Goal: Task Accomplishment & Management: Use online tool/utility

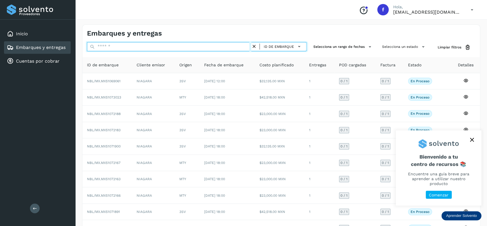
click at [173, 50] on input "text" at bounding box center [169, 46] width 164 height 9
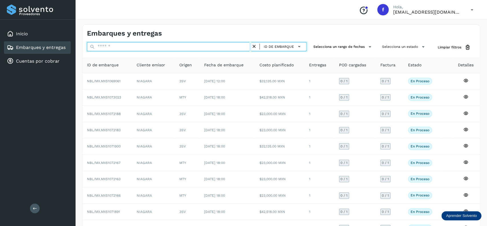
click at [173, 50] on input "text" at bounding box center [169, 46] width 164 height 9
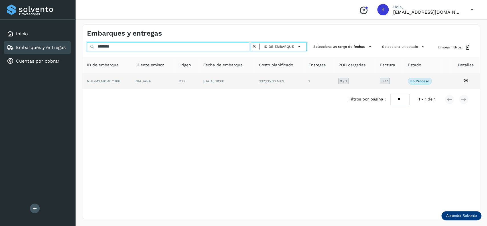
type input "********"
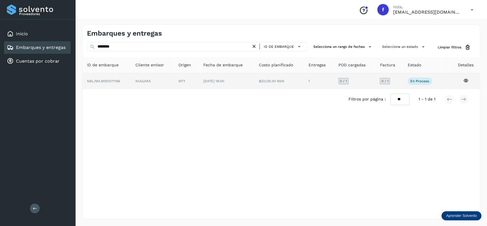
click at [217, 81] on span "[DATE] 18:00" at bounding box center [213, 81] width 21 height 4
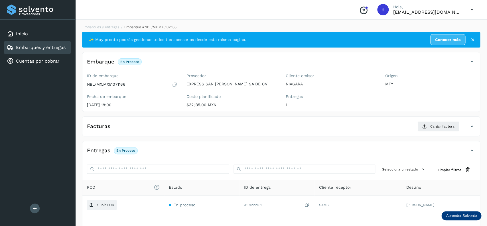
scroll to position [45, 0]
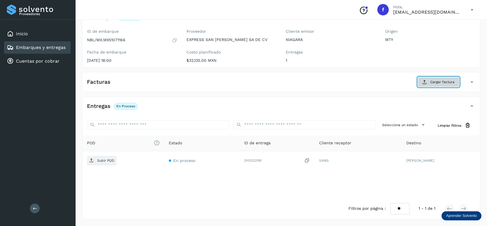
click at [454, 83] on button "Cargar factura" at bounding box center [438, 82] width 42 height 10
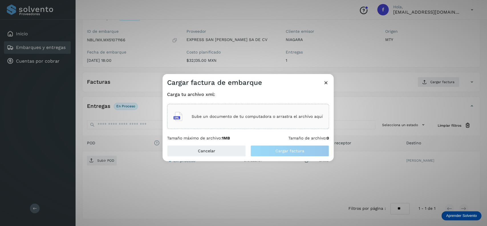
click at [269, 108] on div "Sube un documento de tu computadora o arrastra el archivo aquí" at bounding box center [248, 116] width 162 height 25
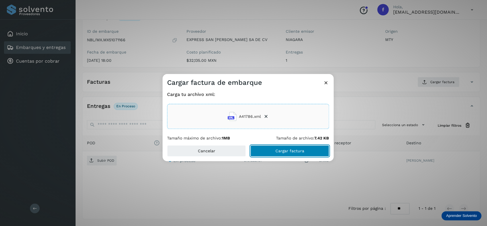
click at [280, 149] on span "Cargar factura" at bounding box center [289, 151] width 29 height 4
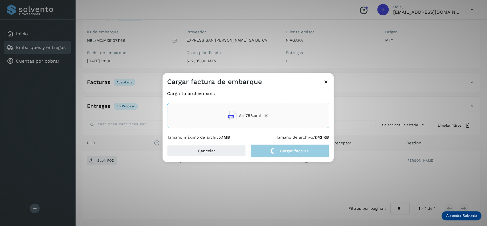
scroll to position [44, 0]
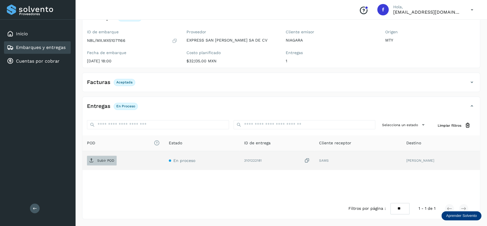
click at [88, 163] on span "Subir POD" at bounding box center [102, 160] width 30 height 9
click at [60, 47] on link "Embarques y entregas" at bounding box center [41, 47] width 50 height 5
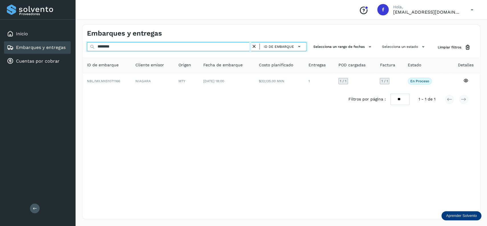
drag, startPoint x: 96, startPoint y: 51, endPoint x: 81, endPoint y: 55, distance: 15.6
click at [87, 51] on input "********" at bounding box center [169, 46] width 164 height 9
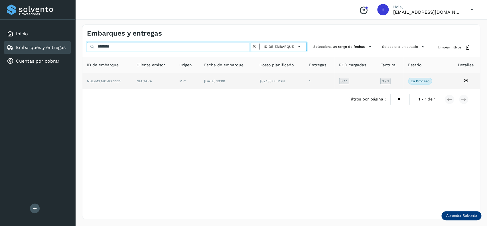
type input "********"
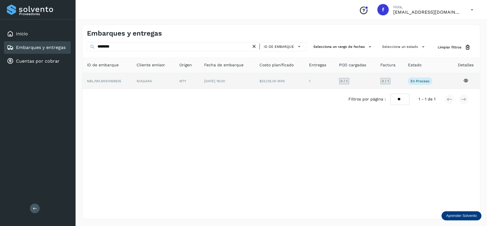
click at [199, 85] on td "MTY" at bounding box center [226, 81] width 55 height 16
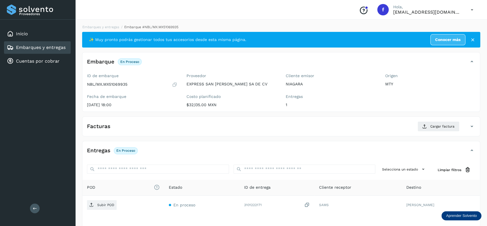
scroll to position [45, 0]
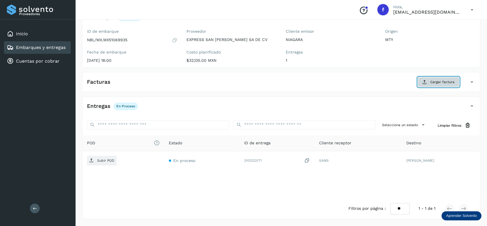
click at [426, 85] on button "Cargar factura" at bounding box center [438, 82] width 42 height 10
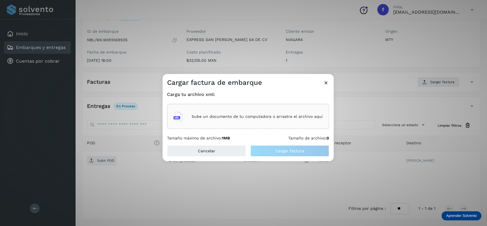
click at [251, 111] on div "Sube un documento de tu computadora o arrastra el archivo aquí" at bounding box center [247, 116] width 149 height 15
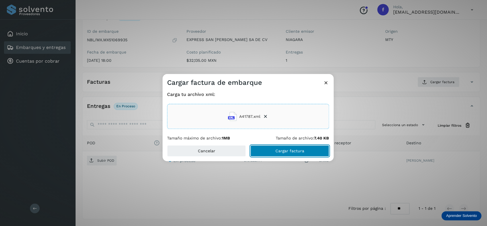
click at [282, 155] on button "Cargar factura" at bounding box center [289, 150] width 79 height 11
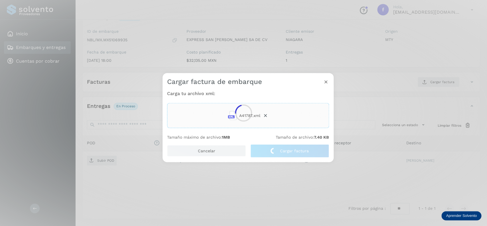
scroll to position [44, 0]
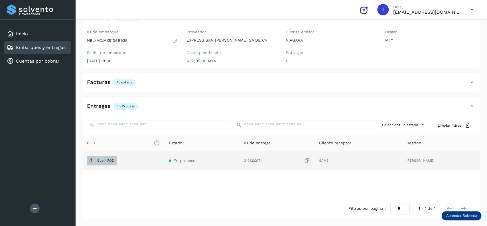
click at [107, 159] on p "Subir POD" at bounding box center [105, 161] width 17 height 4
click at [27, 49] on link "Embarques y entregas" at bounding box center [41, 47] width 50 height 5
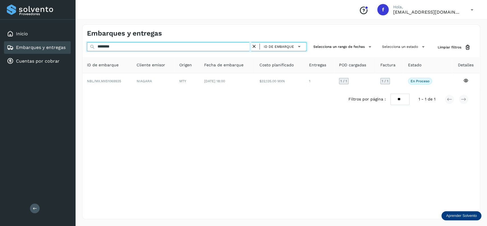
drag, startPoint x: 91, startPoint y: 52, endPoint x: 55, endPoint y: 55, distance: 36.1
click at [87, 51] on input "********" at bounding box center [169, 46] width 164 height 9
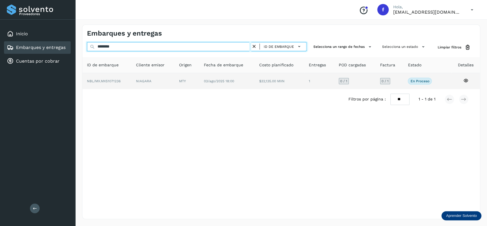
type input "********"
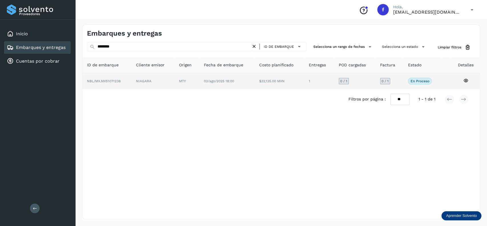
click at [254, 85] on td "03/ago/2025 18:00" at bounding box center [279, 81] width 50 height 16
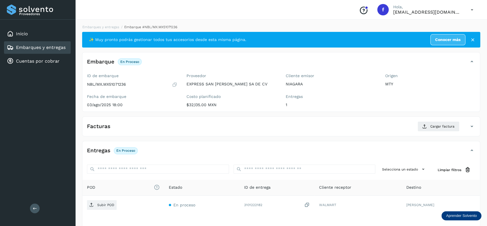
scroll to position [45, 0]
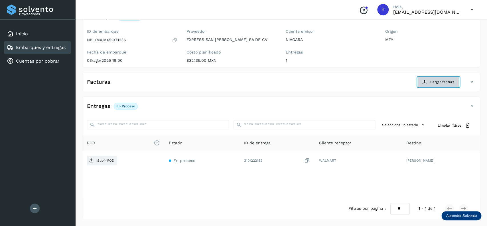
click at [442, 78] on button "Cargar factura" at bounding box center [438, 82] width 42 height 10
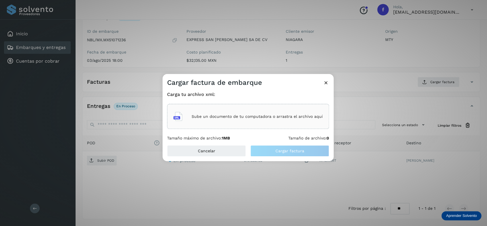
click at [302, 108] on div "Sube un documento de tu computadora o arrastra el archivo aquí" at bounding box center [248, 116] width 162 height 25
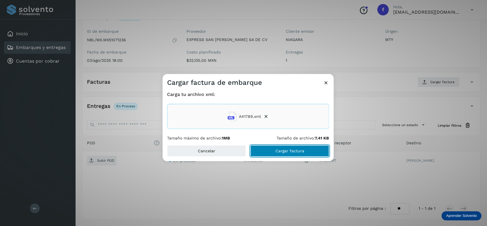
click at [299, 146] on button "Cargar factura" at bounding box center [289, 150] width 79 height 11
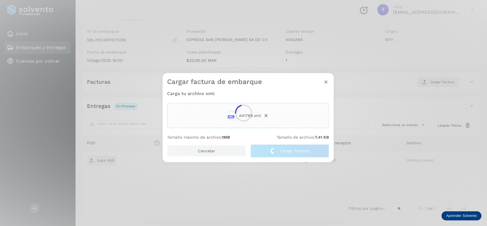
scroll to position [44, 0]
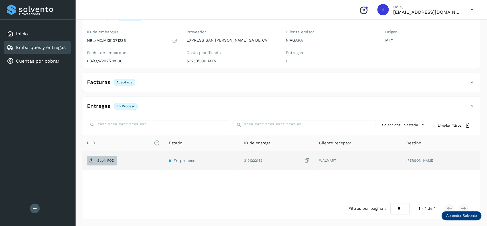
click at [115, 162] on span "Subir POD" at bounding box center [102, 160] width 30 height 9
click at [52, 52] on div "Embarques y entregas" at bounding box center [37, 47] width 67 height 13
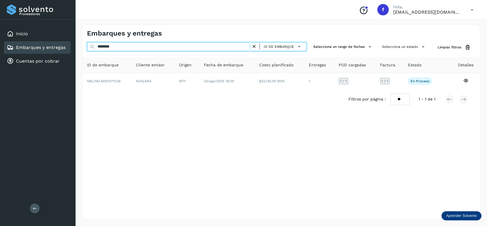
drag, startPoint x: 162, startPoint y: 50, endPoint x: 95, endPoint y: 50, distance: 67.2
click at [95, 50] on input "********" at bounding box center [169, 46] width 164 height 9
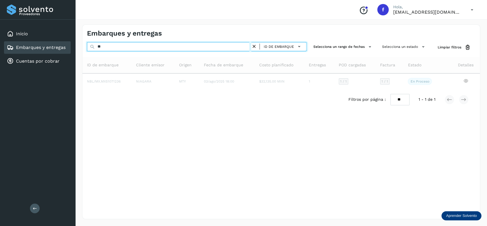
type input "*"
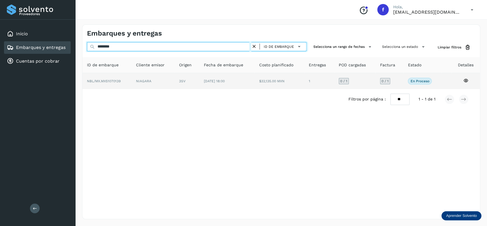
type input "********"
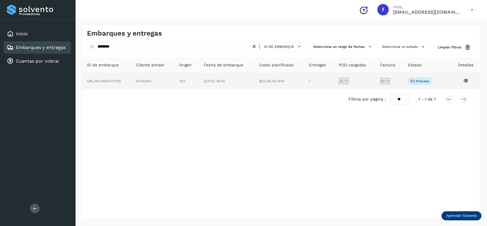
click at [199, 88] on td "3SV" at bounding box center [226, 81] width 55 height 16
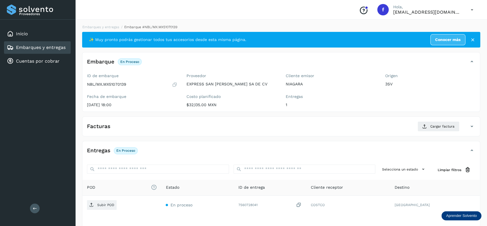
scroll to position [45, 0]
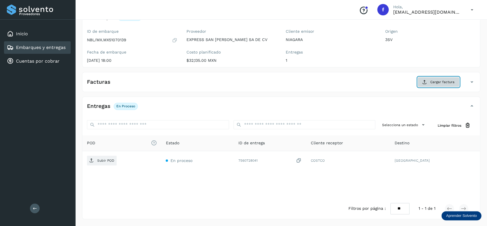
click at [451, 83] on span "Cargar factura" at bounding box center [442, 82] width 24 height 5
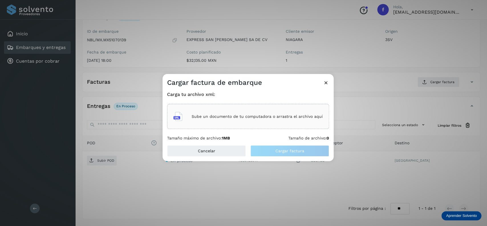
click at [280, 112] on div "Sube un documento de tu computadora o arrastra el archivo aquí" at bounding box center [247, 116] width 149 height 15
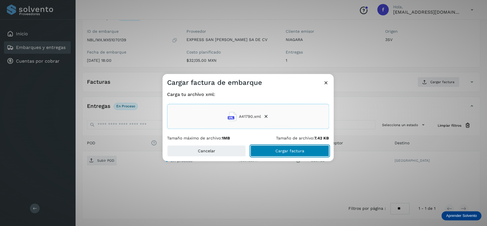
click at [275, 157] on button "Cargar factura" at bounding box center [289, 150] width 79 height 11
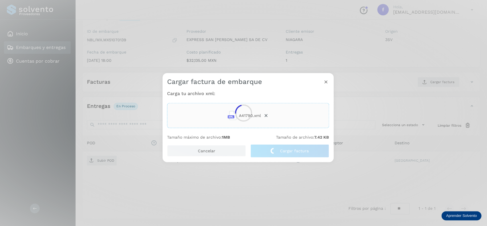
scroll to position [44, 0]
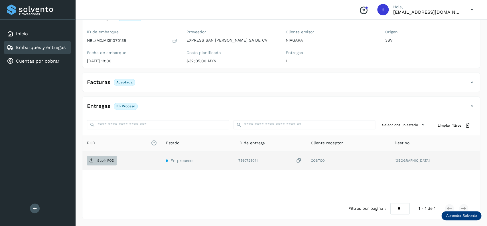
click at [87, 164] on span "Subir POD" at bounding box center [102, 160] width 30 height 9
click at [58, 45] on link "Embarques y entregas" at bounding box center [41, 47] width 50 height 5
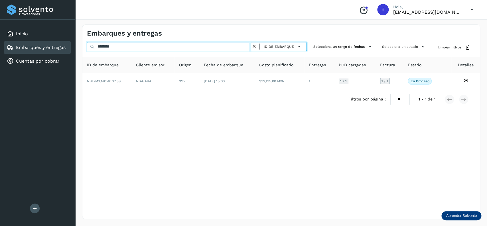
drag, startPoint x: 129, startPoint y: 45, endPoint x: 67, endPoint y: 45, distance: 62.1
click at [87, 45] on input "********" at bounding box center [169, 46] width 164 height 9
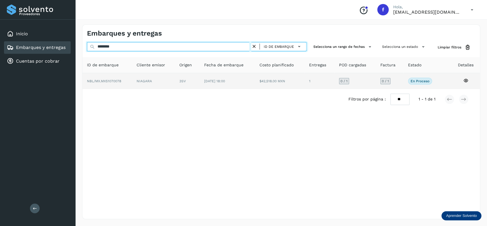
type input "********"
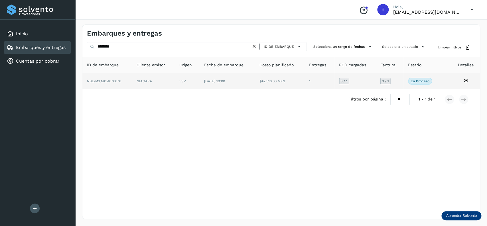
click at [255, 87] on td "[DATE] 18:00" at bounding box center [280, 81] width 50 height 16
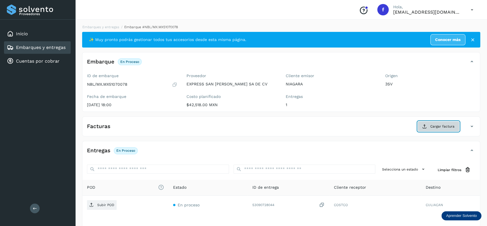
click at [441, 128] on span "Cargar factura" at bounding box center [442, 126] width 24 height 5
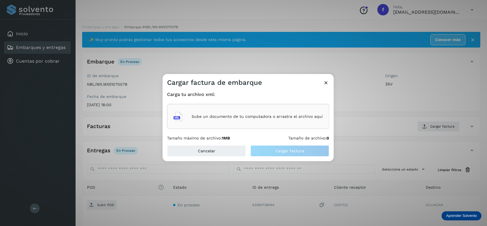
click at [225, 108] on div "Sube un documento de tu computadora o arrastra el archivo aquí" at bounding box center [248, 116] width 162 height 25
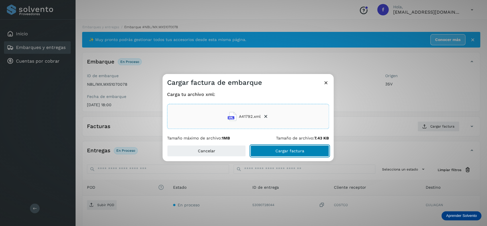
click at [280, 146] on button "Cargar factura" at bounding box center [289, 150] width 79 height 11
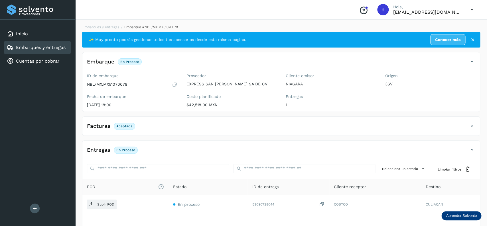
scroll to position [44, 0]
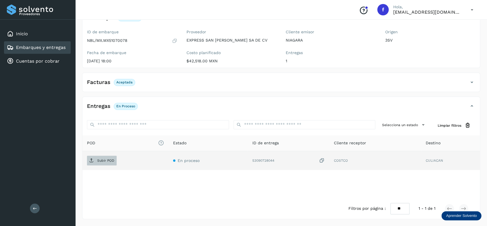
click at [101, 156] on button "Subir POD" at bounding box center [102, 161] width 30 height 10
click at [53, 46] on link "Embarques y entregas" at bounding box center [41, 47] width 50 height 5
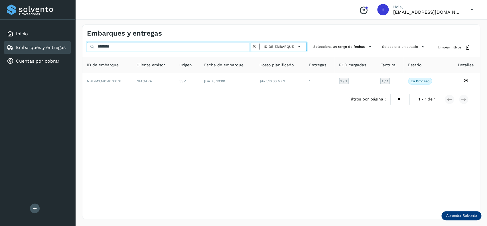
drag, startPoint x: 123, startPoint y: 53, endPoint x: 71, endPoint y: 49, distance: 51.4
click at [87, 49] on input "********" at bounding box center [169, 46] width 164 height 9
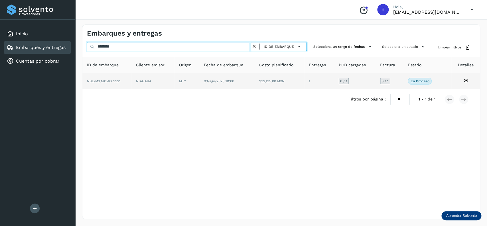
type input "********"
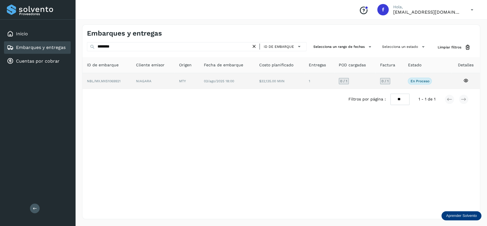
click at [254, 84] on td "03/ago/2025 18:00" at bounding box center [279, 81] width 50 height 16
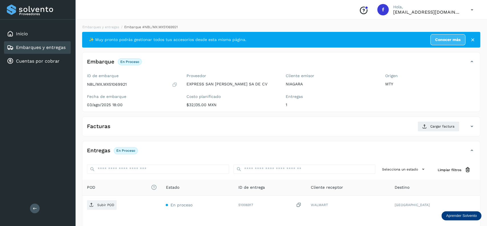
scroll to position [45, 0]
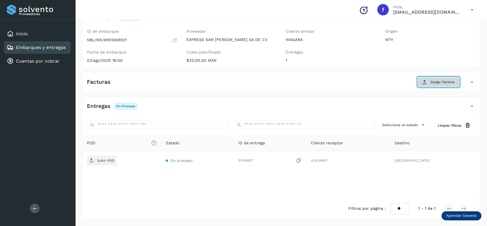
click at [428, 81] on button "Cargar factura" at bounding box center [438, 82] width 42 height 10
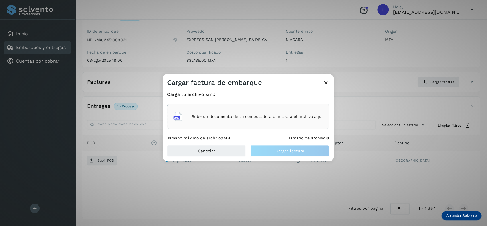
click at [279, 113] on div "Sube un documento de tu computadora o arrastra el archivo aquí" at bounding box center [247, 116] width 149 height 15
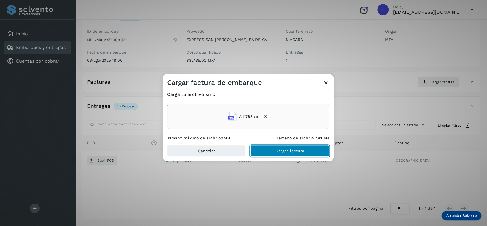
click at [276, 146] on button "Cargar factura" at bounding box center [289, 150] width 79 height 11
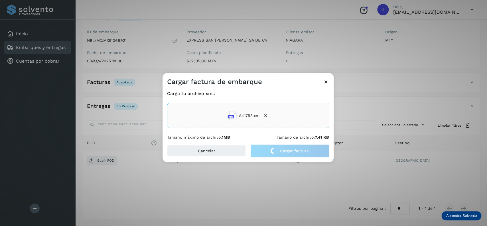
scroll to position [44, 0]
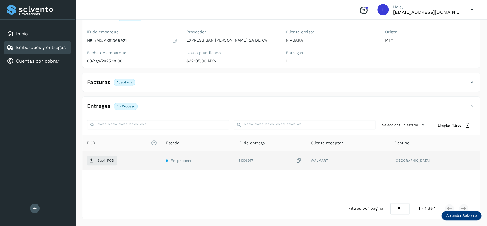
click at [161, 161] on td "Subir POD" at bounding box center [197, 160] width 72 height 19
click at [161, 167] on td "Subir POD" at bounding box center [197, 160] width 72 height 19
click at [106, 164] on span "Subir POD" at bounding box center [102, 160] width 30 height 9
click at [60, 43] on div "Embarques y entregas" at bounding box center [37, 47] width 67 height 13
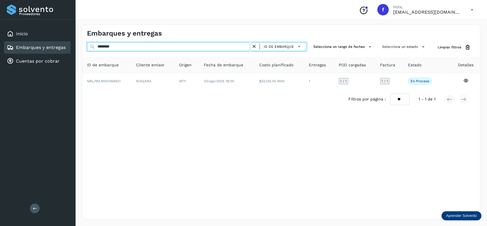
drag, startPoint x: 51, startPoint y: 46, endPoint x: 48, endPoint y: 47, distance: 3.2
click at [87, 47] on input "********" at bounding box center [169, 46] width 164 height 9
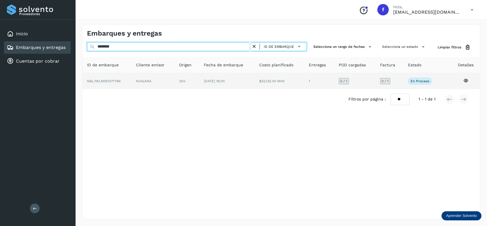
type input "********"
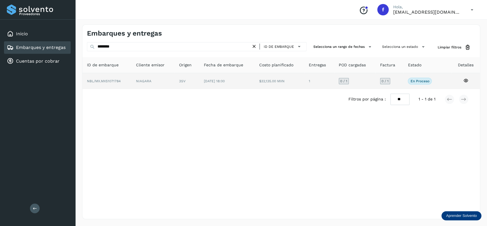
click at [254, 84] on td "[DATE] 18:00" at bounding box center [279, 81] width 50 height 16
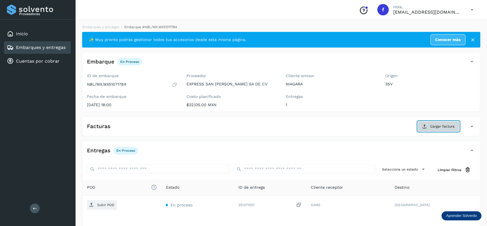
click at [418, 125] on button "Cargar factura" at bounding box center [438, 126] width 42 height 10
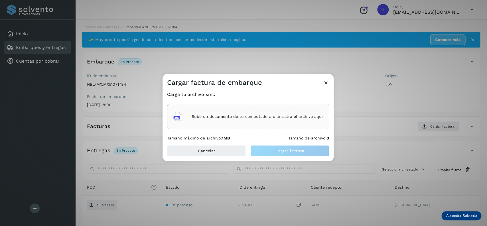
click at [282, 126] on div "Sube un documento de tu computadora o arrastra el archivo aquí" at bounding box center [248, 116] width 162 height 25
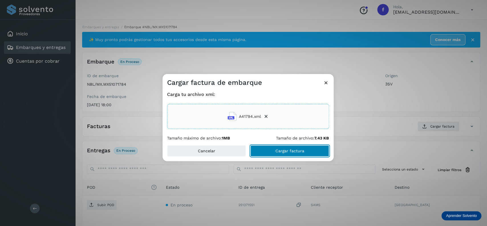
click at [263, 152] on button "Cargar factura" at bounding box center [289, 150] width 79 height 11
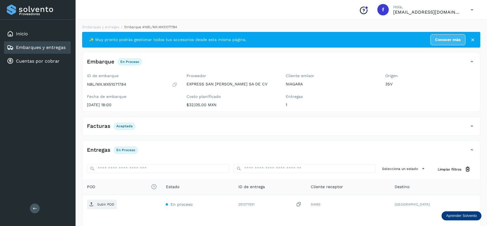
scroll to position [44, 0]
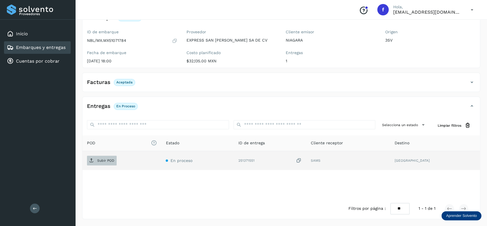
click at [95, 161] on span "Subir POD" at bounding box center [102, 160] width 30 height 9
click at [56, 50] on div "Embarques y entregas" at bounding box center [36, 47] width 59 height 7
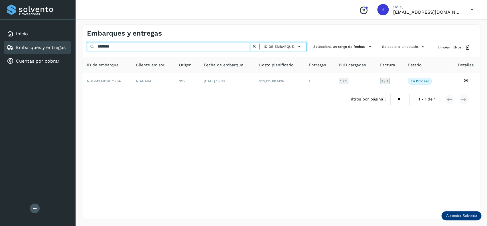
drag, startPoint x: 252, startPoint y: 48, endPoint x: 256, endPoint y: 46, distance: 4.7
click at [252, 48] on div "******** ID de embarque" at bounding box center [196, 46] width 219 height 9
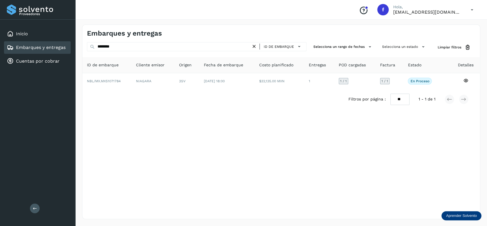
click at [256, 46] on icon at bounding box center [254, 47] width 6 height 6
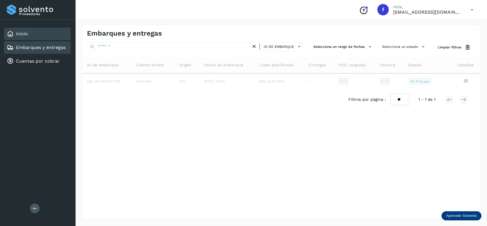
click at [47, 39] on div "Inicio" at bounding box center [37, 34] width 67 height 13
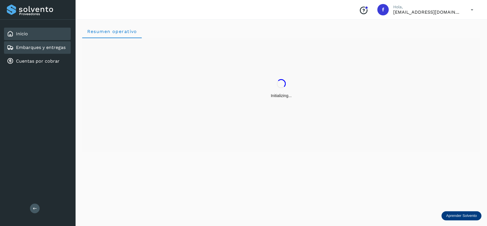
click at [53, 48] on link "Embarques y entregas" at bounding box center [41, 47] width 50 height 5
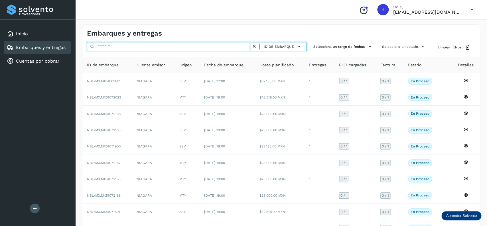
click at [187, 49] on input "text" at bounding box center [169, 46] width 164 height 9
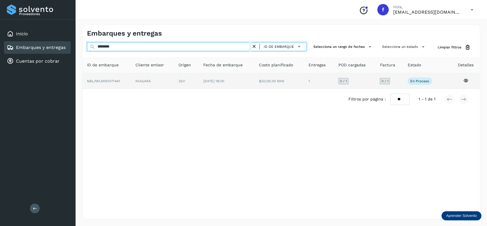
type input "********"
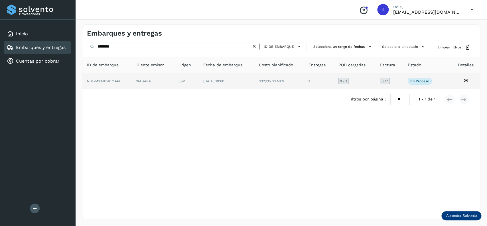
click at [215, 83] on span "[DATE] 18:00" at bounding box center [213, 81] width 21 height 4
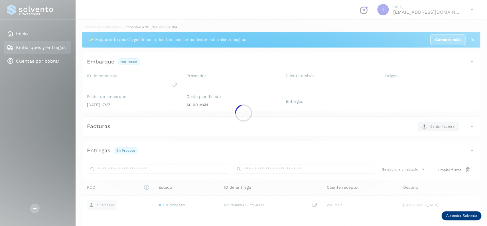
scroll to position [45, 0]
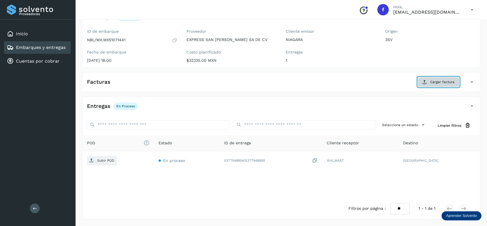
click at [439, 81] on span "Cargar factura" at bounding box center [442, 82] width 24 height 5
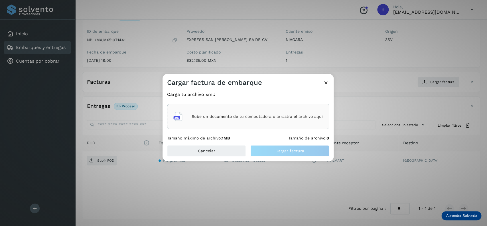
click at [324, 116] on div "Sube un documento de tu computadora o arrastra el archivo aquí" at bounding box center [248, 116] width 162 height 25
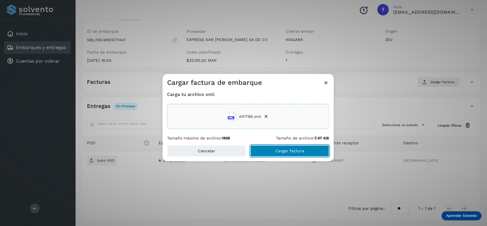
click at [283, 154] on button "Cargar factura" at bounding box center [289, 150] width 79 height 11
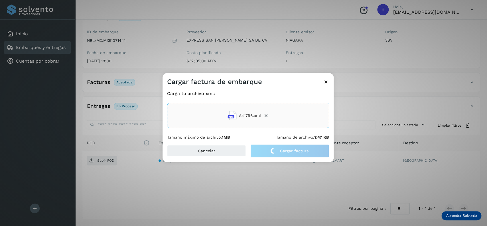
scroll to position [44, 0]
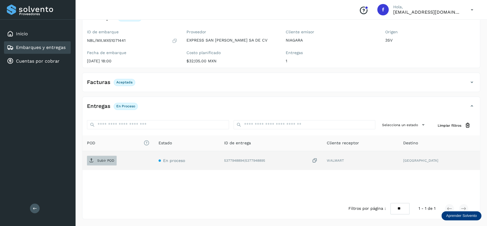
click at [110, 164] on span "Subir POD" at bounding box center [102, 160] width 30 height 9
click at [66, 41] on div "Embarques y entregas" at bounding box center [37, 47] width 67 height 13
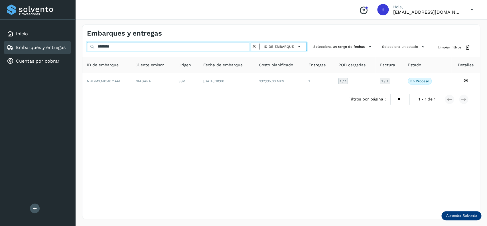
drag, startPoint x: 106, startPoint y: 48, endPoint x: 30, endPoint y: 48, distance: 76.4
click at [87, 48] on input "********" at bounding box center [169, 46] width 164 height 9
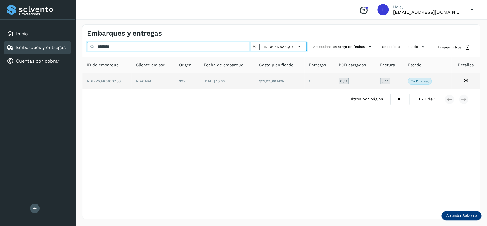
type input "********"
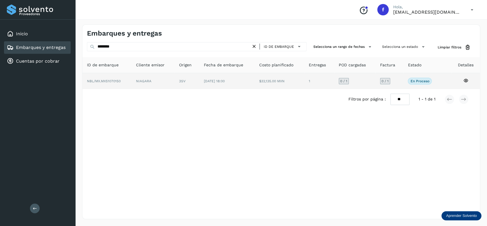
click at [304, 84] on td "$32,135.00 MXN" at bounding box center [319, 81] width 30 height 16
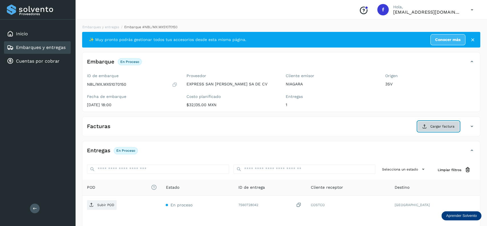
click at [429, 131] on button "Cargar factura" at bounding box center [438, 126] width 42 height 10
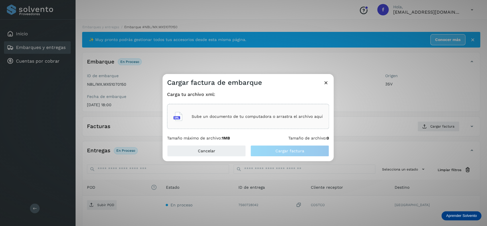
drag, startPoint x: 325, startPoint y: 131, endPoint x: 316, endPoint y: 129, distance: 9.4
click at [325, 131] on div "Carga tu archivo xml: Sube un documento de tu computadora o arrastra el archivo…" at bounding box center [248, 116] width 162 height 49
click at [296, 119] on p "Sube un documento de tu computadora o arrastra el archivo aquí" at bounding box center [256, 116] width 131 height 5
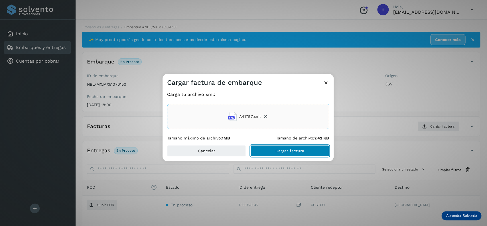
click at [284, 152] on span "Cargar factura" at bounding box center [289, 151] width 29 height 4
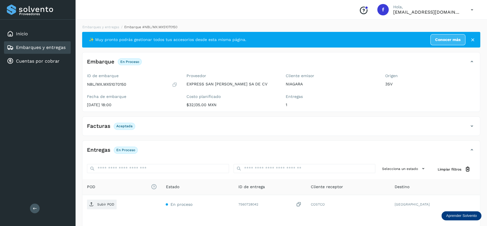
scroll to position [44, 0]
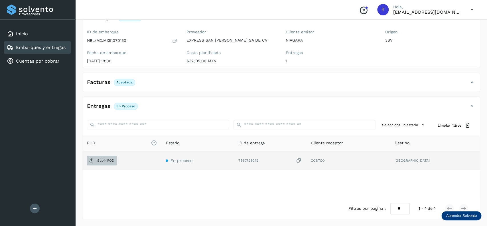
drag, startPoint x: 123, startPoint y: 162, endPoint x: 111, endPoint y: 161, distance: 11.5
click at [115, 162] on div "Subir POD" at bounding box center [122, 161] width 70 height 10
click at [111, 161] on p "Subir POD" at bounding box center [105, 161] width 17 height 4
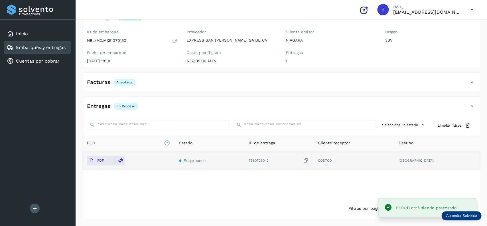
click at [50, 43] on div "Embarques y entregas" at bounding box center [37, 47] width 67 height 13
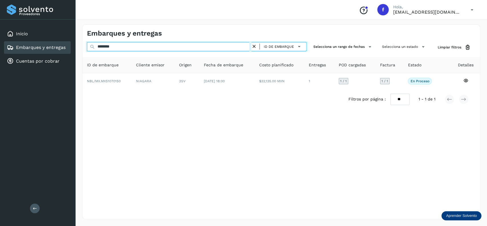
drag, startPoint x: 125, startPoint y: 43, endPoint x: 53, endPoint y: 54, distance: 73.5
click at [87, 51] on input "********" at bounding box center [169, 46] width 164 height 9
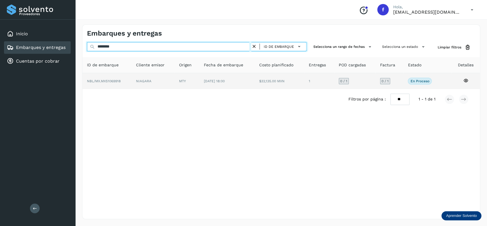
type input "********"
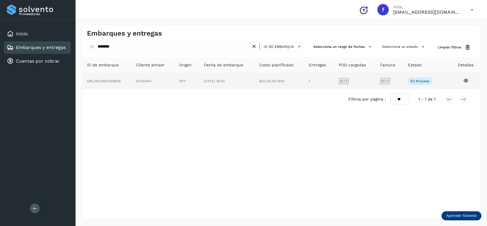
click at [254, 88] on td "[DATE] 18:00" at bounding box center [279, 81] width 50 height 16
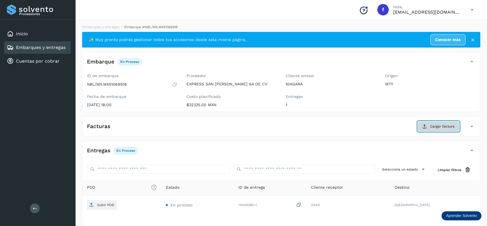
click at [451, 124] on button "Cargar factura" at bounding box center [438, 126] width 42 height 10
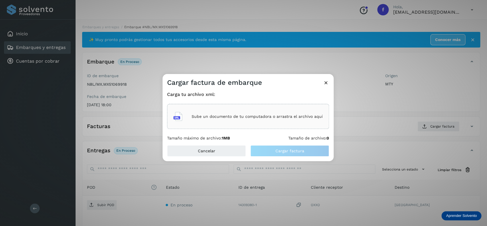
click at [233, 113] on div "Sube un documento de tu computadora o arrastra el archivo aquí" at bounding box center [247, 116] width 149 height 15
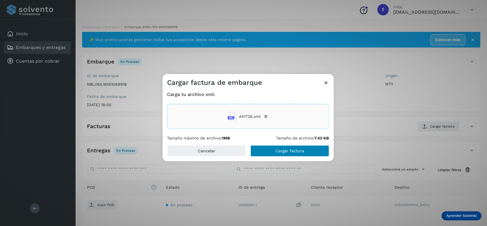
drag, startPoint x: 273, startPoint y: 142, endPoint x: 279, endPoint y: 148, distance: 8.1
click at [274, 142] on div "Carga tu archivo xml: A41726.xml Tamaño máximo de archivo: 1MB Tamaño de archiv…" at bounding box center [247, 116] width 171 height 58
click at [279, 148] on button "Cargar factura" at bounding box center [289, 150] width 79 height 11
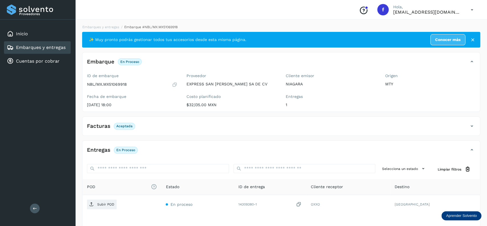
scroll to position [44, 0]
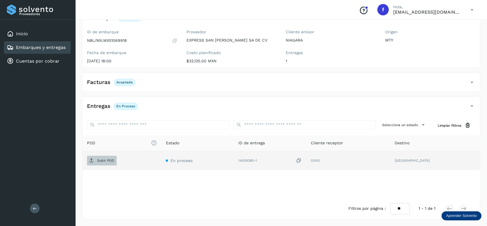
click at [105, 163] on span "Subir POD" at bounding box center [102, 160] width 30 height 9
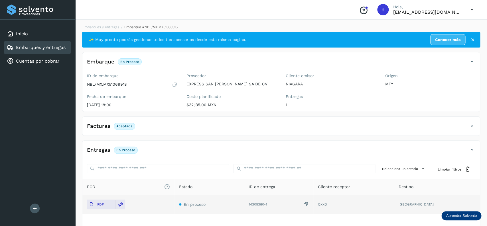
click at [47, 42] on div "Embarques y entregas" at bounding box center [37, 47] width 67 height 13
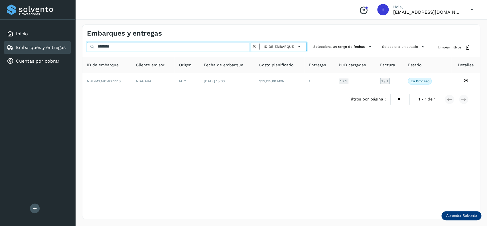
drag, startPoint x: 82, startPoint y: 45, endPoint x: 42, endPoint y: 45, distance: 39.9
click at [87, 45] on input "********" at bounding box center [169, 46] width 164 height 9
paste input "**"
type input "**********"
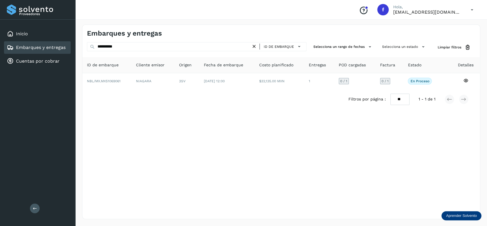
click at [254, 80] on td "[DATE] 12:00" at bounding box center [279, 81] width 50 height 16
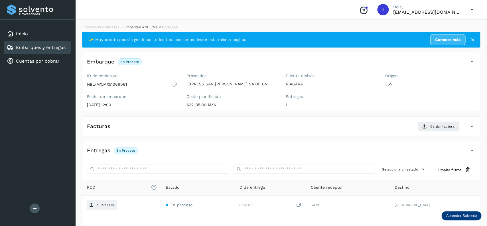
click at [174, 87] on icon at bounding box center [174, 85] width 5 height 6
click at [437, 127] on span "Cargar factura" at bounding box center [442, 126] width 24 height 5
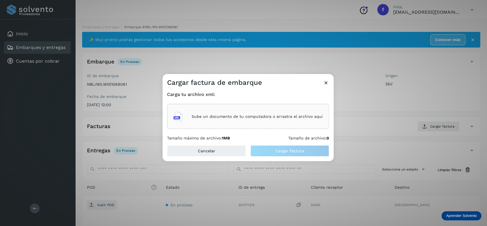
click at [248, 115] on p "Sube un documento de tu computadora o arrastra el archivo aquí" at bounding box center [256, 116] width 131 height 5
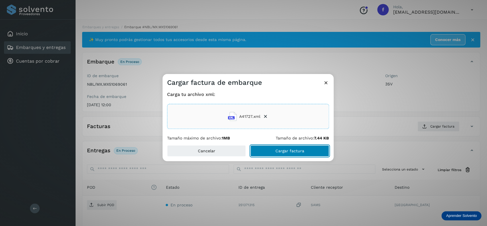
click at [280, 151] on span "Cargar factura" at bounding box center [289, 151] width 29 height 4
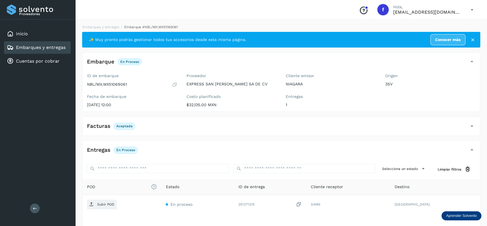
scroll to position [44, 0]
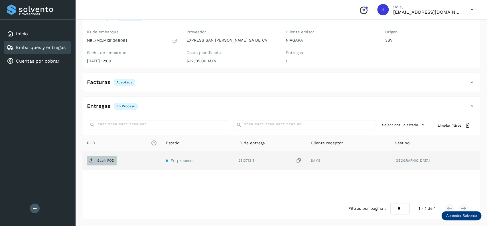
click at [113, 163] on span "Subir POD" at bounding box center [102, 160] width 30 height 9
click at [39, 46] on link "Embarques y entregas" at bounding box center [41, 47] width 50 height 5
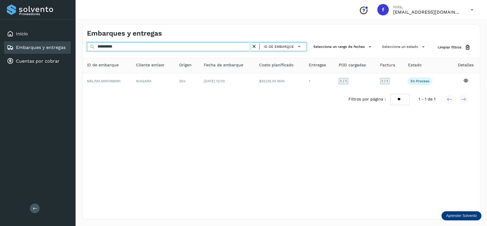
drag, startPoint x: 135, startPoint y: 49, endPoint x: 62, endPoint y: 46, distance: 73.9
click at [87, 46] on input "**********" at bounding box center [169, 46] width 164 height 9
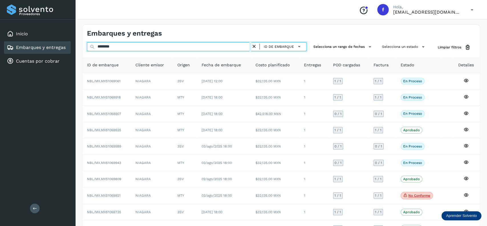
type input "********"
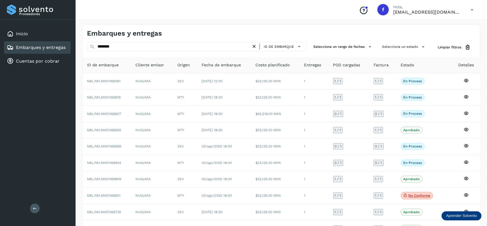
click at [43, 44] on div "Embarques y entregas" at bounding box center [36, 47] width 59 height 7
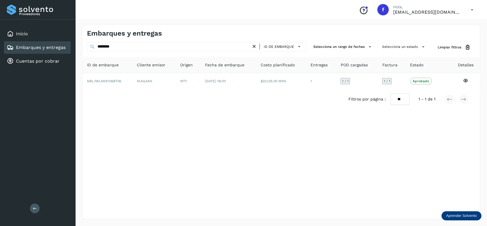
click at [258, 47] on div "ID de embarque" at bounding box center [280, 46] width 47 height 8
click at [255, 48] on icon at bounding box center [254, 47] width 6 height 6
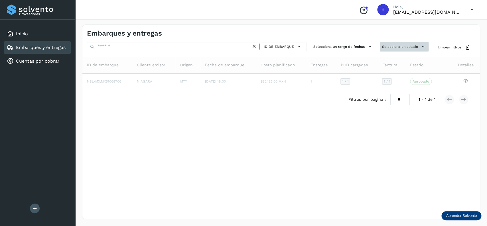
click at [387, 45] on button "Selecciona un estado" at bounding box center [404, 46] width 49 height 9
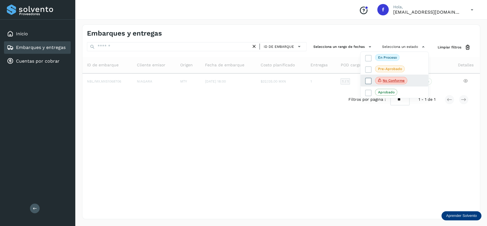
click at [370, 83] on icon at bounding box center [368, 81] width 6 height 6
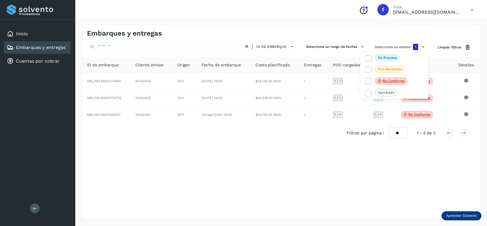
drag, startPoint x: 310, startPoint y: 148, endPoint x: 363, endPoint y: 121, distance: 59.6
click at [310, 148] on div at bounding box center [243, 113] width 487 height 226
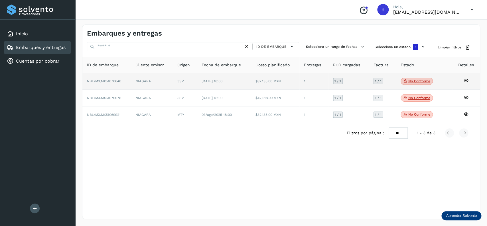
click at [425, 84] on span "No conforme" at bounding box center [416, 81] width 32 height 7
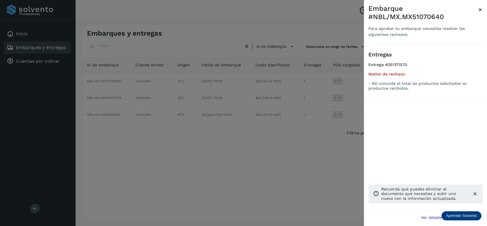
click at [284, 116] on div at bounding box center [243, 113] width 487 height 226
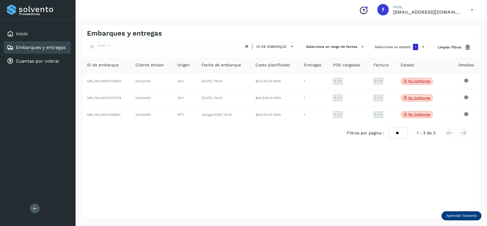
click at [248, 88] on td "[DATE] 18:00" at bounding box center [224, 81] width 54 height 17
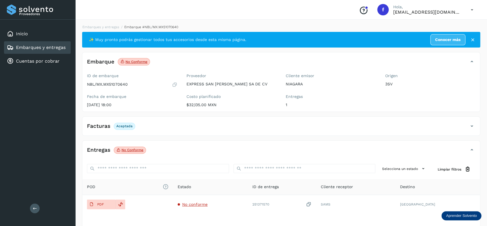
scroll to position [44, 0]
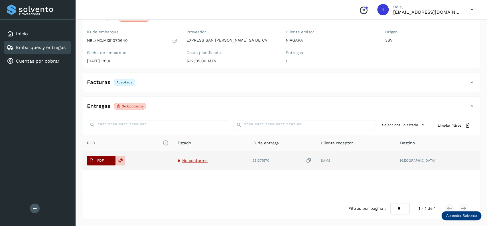
click at [106, 161] on span "PDF" at bounding box center [96, 160] width 19 height 9
click at [95, 161] on span "PDF" at bounding box center [96, 160] width 19 height 9
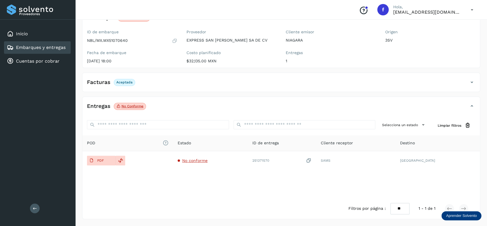
click at [64, 51] on div "Embarques y entregas" at bounding box center [37, 47] width 67 height 13
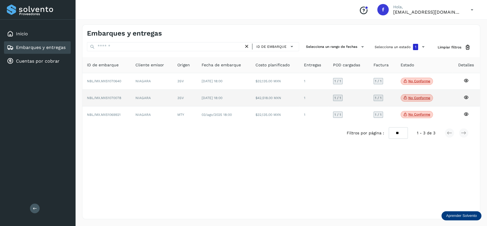
click at [212, 102] on td "[DATE] 18:00" at bounding box center [224, 98] width 54 height 17
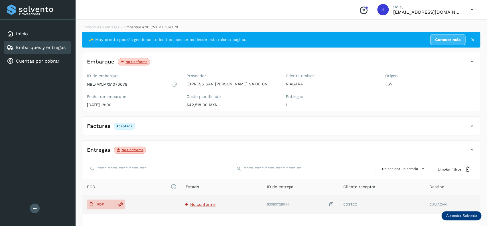
scroll to position [44, 0]
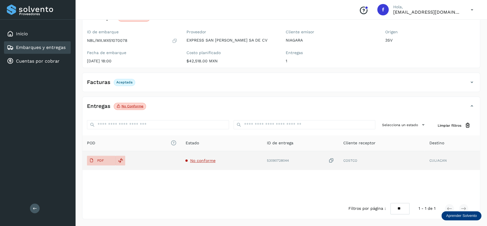
click at [262, 165] on td "No conforme" at bounding box center [300, 160] width 76 height 19
click at [262, 158] on td "No conforme" at bounding box center [300, 160] width 76 height 19
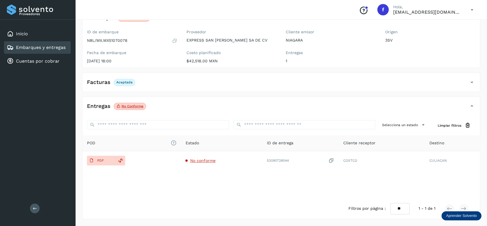
scroll to position [0, 0]
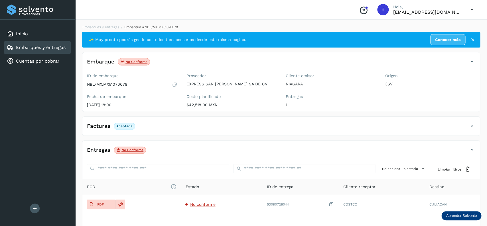
click at [66, 50] on div "Embarques y entregas" at bounding box center [37, 47] width 67 height 13
